Goal: Find specific page/section: Find specific page/section

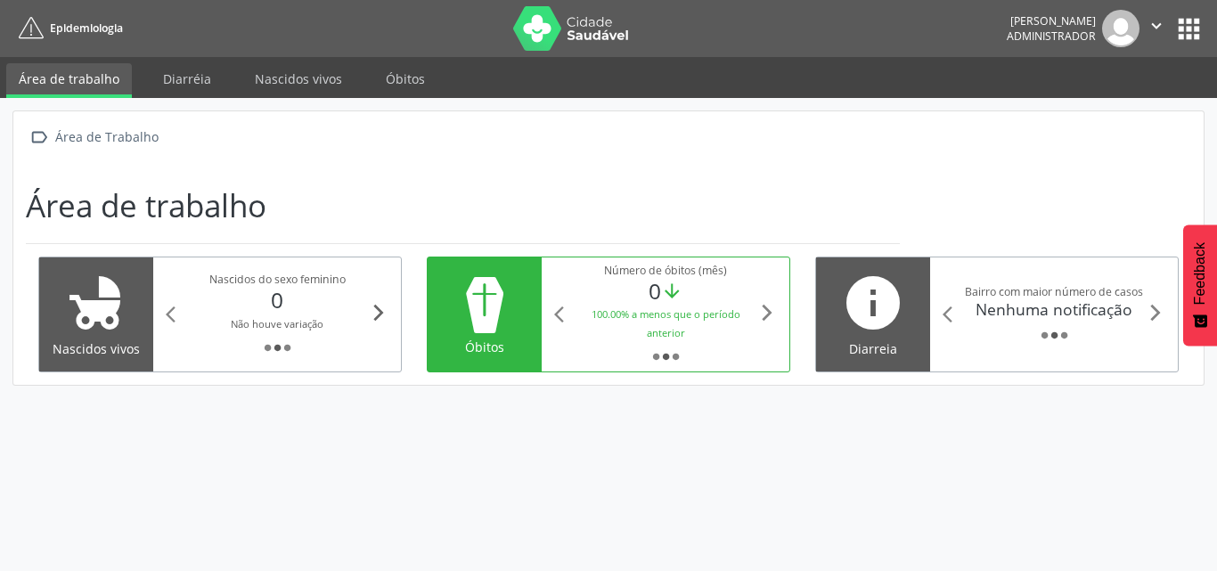
click at [381, 307] on icon "arrow_forward_ios" at bounding box center [379, 313] width 20 height 20
click at [768, 312] on icon "arrow_forward_ios" at bounding box center [768, 313] width 20 height 20
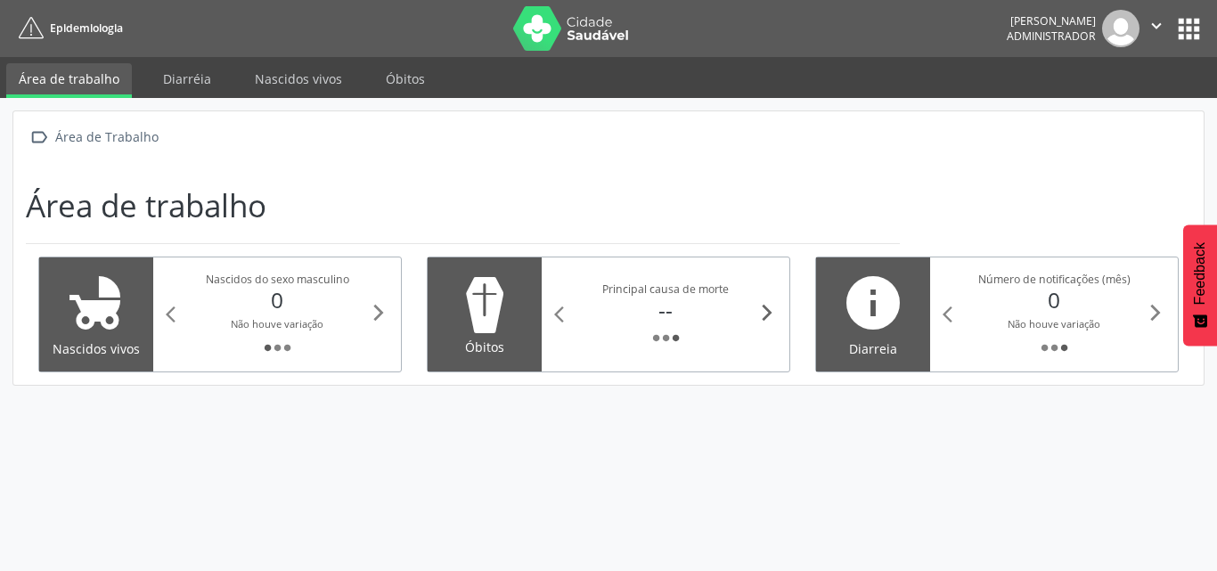
click at [768, 312] on icon "arrow_forward_ios" at bounding box center [768, 313] width 20 height 20
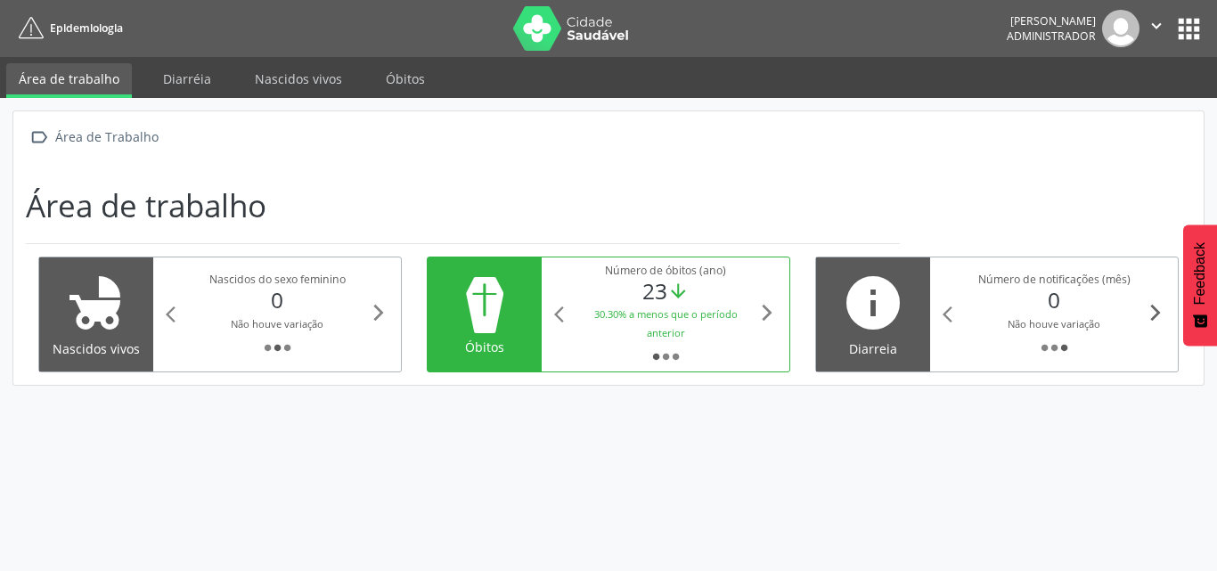
click at [1150, 310] on icon "arrow_forward_ios" at bounding box center [1156, 313] width 20 height 20
click at [1152, 310] on icon "arrow_forward_ios" at bounding box center [1156, 313] width 20 height 20
click at [68, 132] on div "Área de Trabalho" at bounding box center [107, 137] width 110 height 26
click at [1190, 35] on button "apps" at bounding box center [1189, 28] width 31 height 31
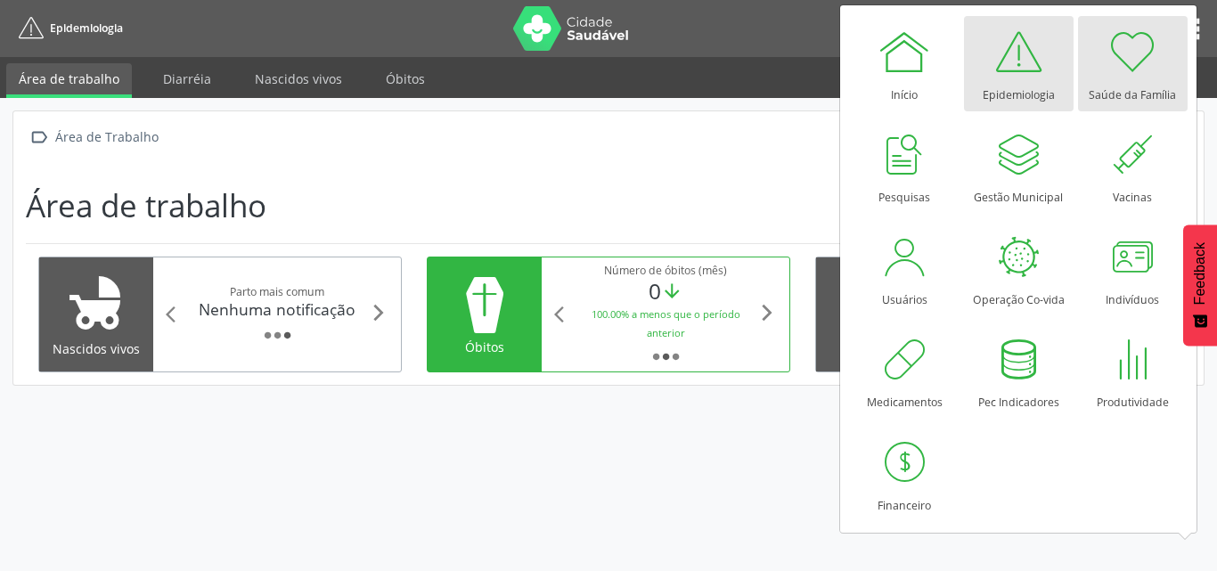
click at [1119, 60] on div at bounding box center [1132, 51] width 53 height 53
